Goal: Task Accomplishment & Management: Manage account settings

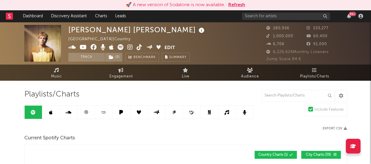
click at [240, 4] on button "Refresh" at bounding box center [236, 4] width 17 height 7
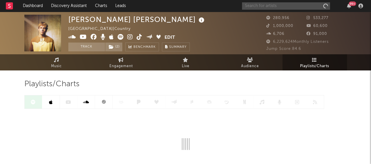
click at [267, 6] on input "text" at bounding box center [286, 5] width 88 height 7
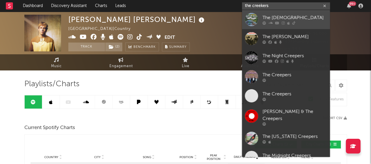
type input "the creekers"
click at [270, 18] on div "The [DEMOGRAPHIC_DATA]" at bounding box center [294, 17] width 65 height 7
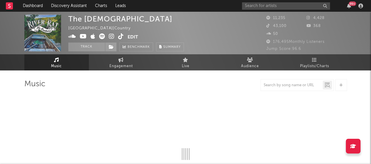
select select "6m"
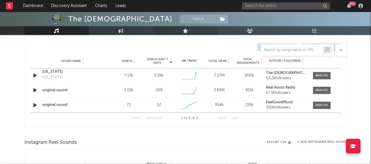
scroll to position [410, 0]
click at [324, 75] on div at bounding box center [321, 75] width 13 height 4
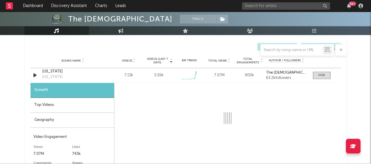
select select "1w"
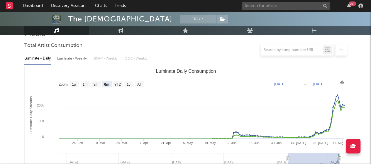
scroll to position [0, 0]
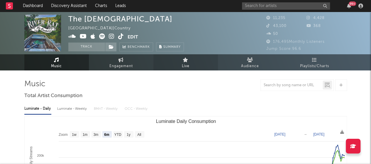
click at [181, 57] on link "Live" at bounding box center [185, 62] width 65 height 16
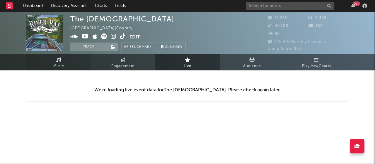
click at [56, 62] on link "Music" at bounding box center [58, 62] width 65 height 16
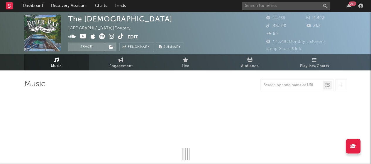
select select "6m"
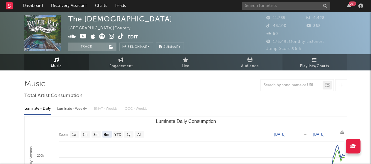
click at [302, 64] on span "Playlists/Charts" at bounding box center [314, 66] width 29 height 7
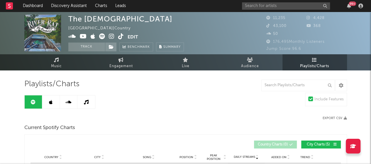
click at [53, 103] on link at bounding box center [51, 101] width 18 height 13
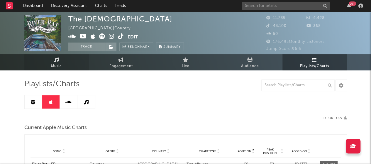
click at [54, 66] on span "Music" at bounding box center [56, 66] width 11 height 7
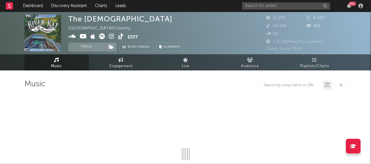
select select "6m"
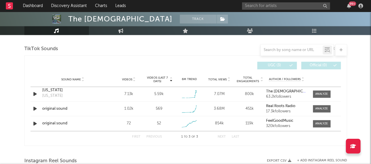
scroll to position [394, 0]
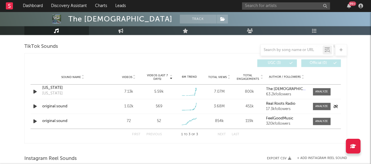
click at [277, 102] on strong "Real Roots Radio" at bounding box center [280, 104] width 29 height 4
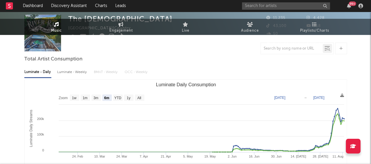
scroll to position [0, 0]
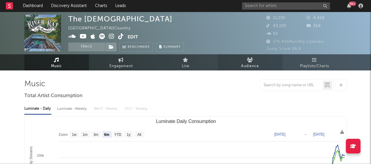
click at [238, 61] on link "Audience" at bounding box center [250, 62] width 65 height 16
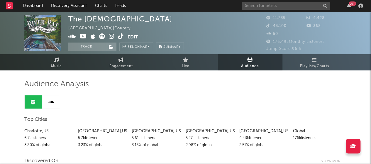
click at [128, 35] on button "Edit" at bounding box center [133, 36] width 11 height 7
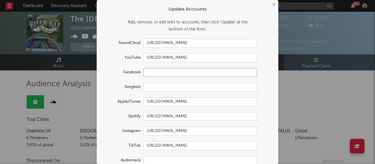
click at [157, 74] on input "text" at bounding box center [200, 72] width 113 height 9
paste input "[URL][DOMAIN_NAME]"
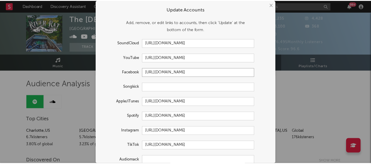
scroll to position [39, 0]
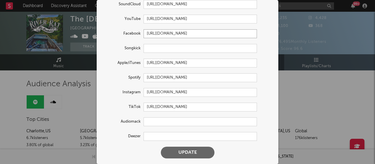
type input "[URL][DOMAIN_NAME]"
click at [179, 155] on button "Update" at bounding box center [188, 153] width 54 height 12
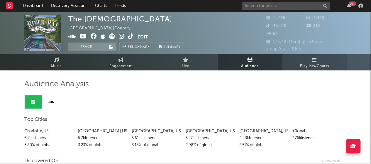
click at [313, 68] on span "Playlists/Charts" at bounding box center [314, 66] width 29 height 7
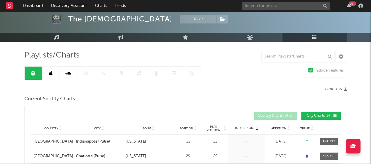
scroll to position [30, 0]
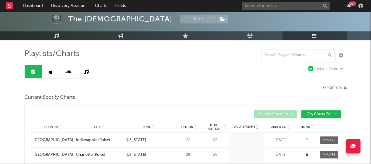
click at [49, 77] on link at bounding box center [51, 71] width 18 height 13
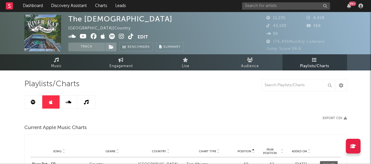
click at [29, 102] on link at bounding box center [34, 101] width 18 height 13
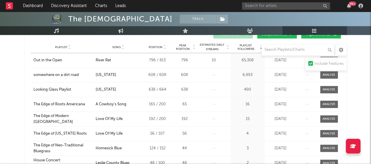
scroll to position [248, 0]
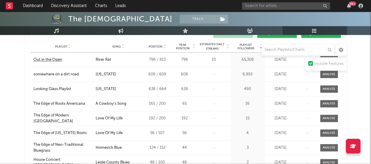
click at [43, 60] on div "Out in the Open" at bounding box center [47, 60] width 29 height 6
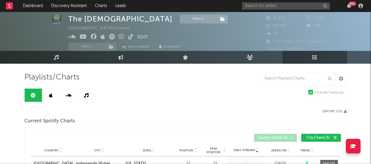
scroll to position [0, 0]
